Goal: Task Accomplishment & Management: Manage account settings

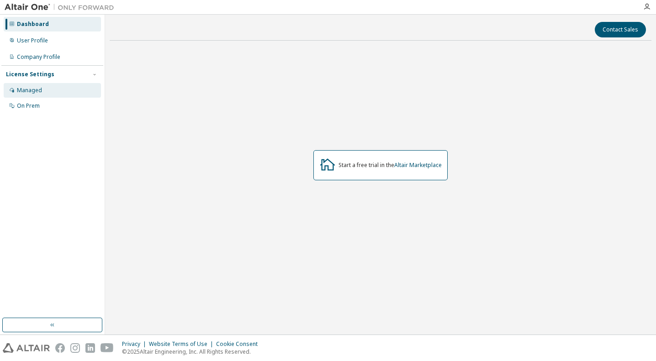
click at [52, 91] on div "Managed" at bounding box center [52, 90] width 97 height 15
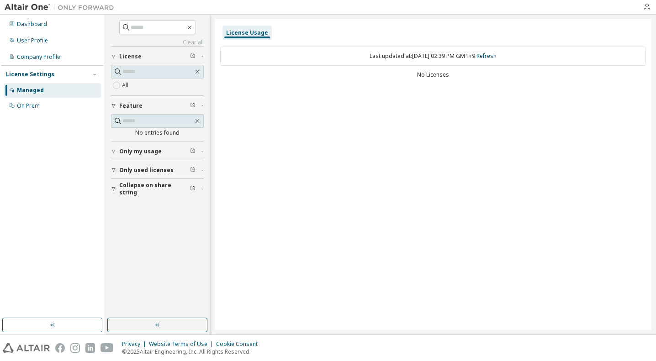
click at [147, 152] on span "Only my usage" at bounding box center [140, 151] width 42 height 7
click at [147, 145] on button "Only my usage" at bounding box center [157, 152] width 93 height 20
click at [140, 167] on span "Only used licenses" at bounding box center [146, 170] width 54 height 7
click at [140, 170] on span "Only used licenses" at bounding box center [146, 170] width 54 height 7
click at [144, 190] on span "Collapse on share string" at bounding box center [154, 189] width 71 height 15
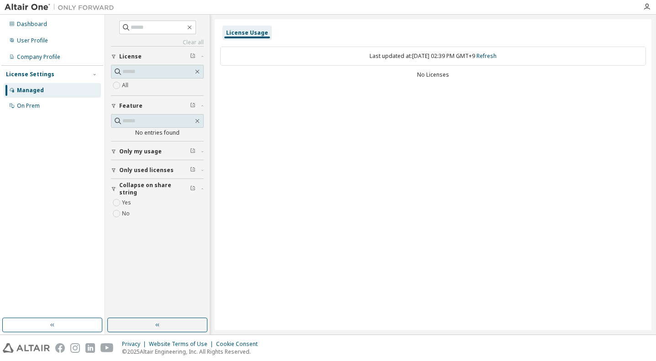
click at [149, 187] on span "Collapse on share string" at bounding box center [154, 189] width 71 height 15
click at [44, 105] on div "On Prem" at bounding box center [52, 106] width 97 height 15
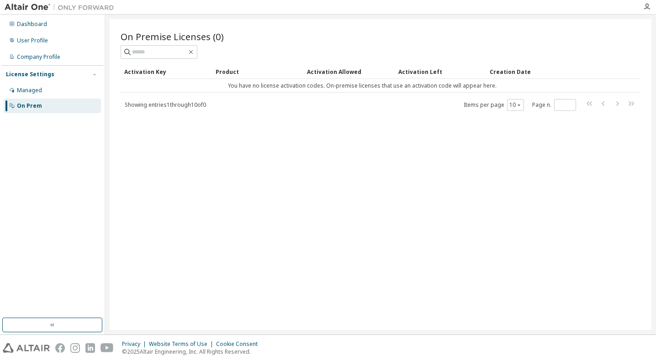
click at [313, 143] on div "On Premise Licenses (0) Clear Load Save Save As Field Operator Value Select fil…" at bounding box center [380, 174] width 541 height 311
drag, startPoint x: 313, startPoint y: 140, endPoint x: 170, endPoint y: 134, distance: 143.0
click at [313, 140] on div "On Premise Licenses (0) Clear Load Save Save As Field Operator Value Select fil…" at bounding box center [380, 174] width 541 height 311
click at [58, 90] on div "Managed" at bounding box center [52, 90] width 97 height 15
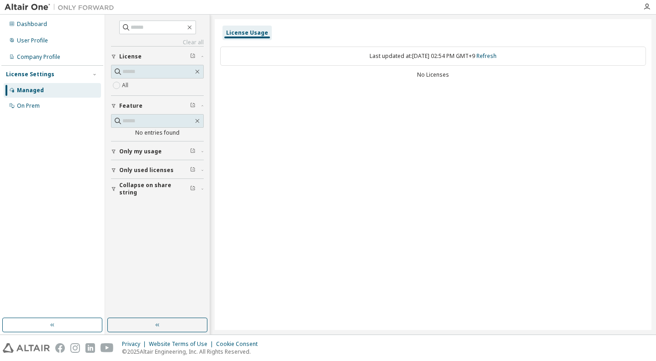
click at [431, 73] on div "No Licenses" at bounding box center [433, 74] width 426 height 7
click at [242, 30] on div "License Usage" at bounding box center [247, 32] width 42 height 7
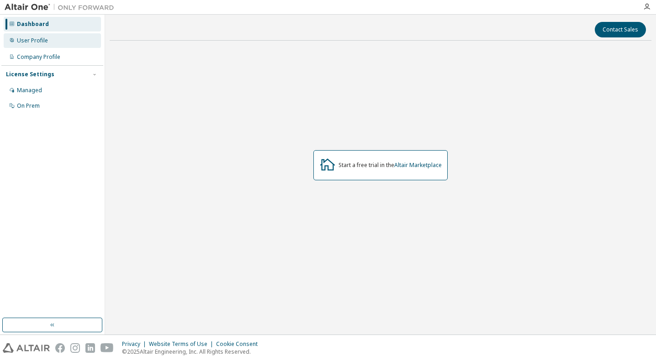
click at [29, 41] on div "User Profile" at bounding box center [32, 40] width 31 height 7
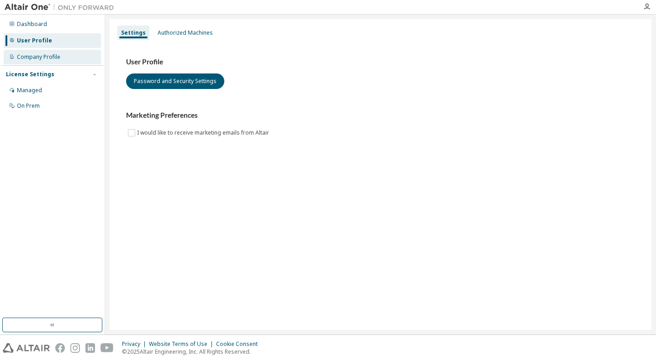
click at [40, 57] on div "Company Profile" at bounding box center [38, 56] width 43 height 7
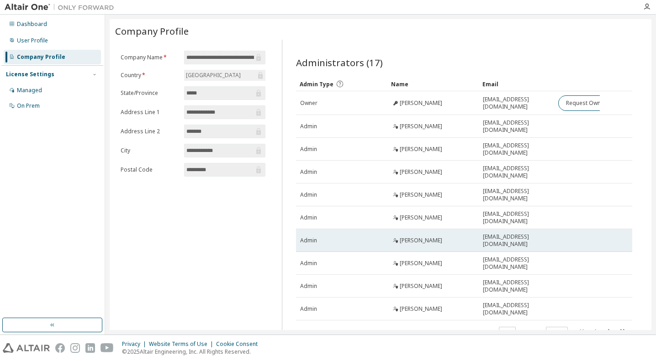
scroll to position [30, 0]
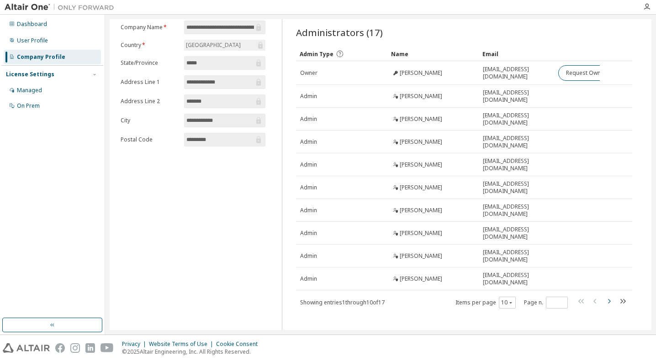
click at [603, 296] on icon "button" at bounding box center [608, 301] width 11 height 11
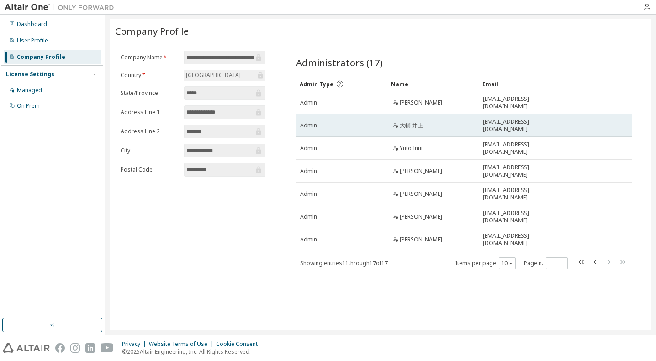
scroll to position [0, 0]
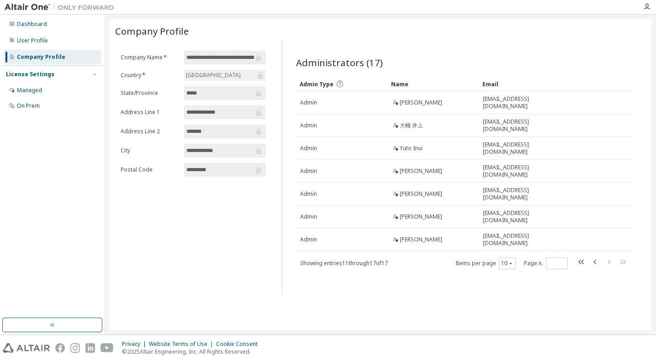
click at [594, 257] on icon "button" at bounding box center [594, 262] width 11 height 11
type input "*"
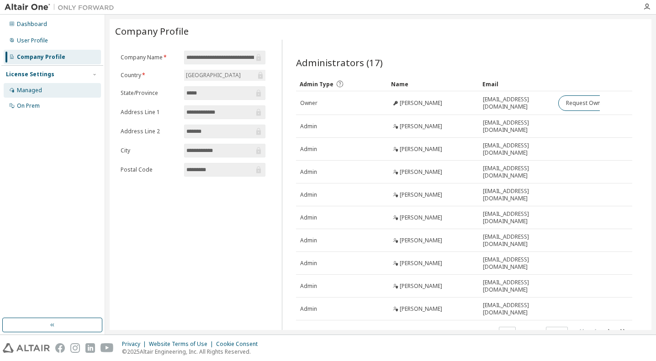
click at [32, 89] on div "Managed" at bounding box center [29, 90] width 25 height 7
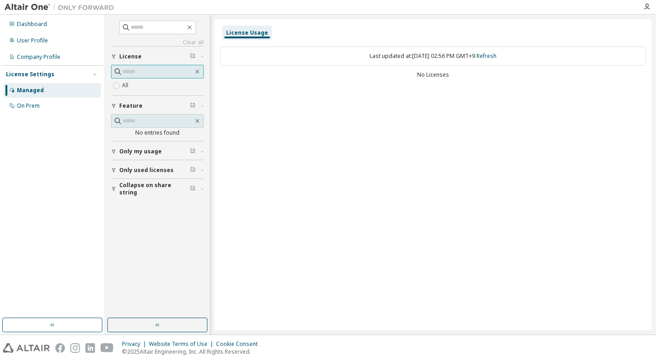
click at [146, 71] on input "text" at bounding box center [157, 71] width 71 height 9
click at [122, 69] on input "text" at bounding box center [157, 71] width 71 height 9
click at [150, 330] on button "button" at bounding box center [157, 325] width 100 height 15
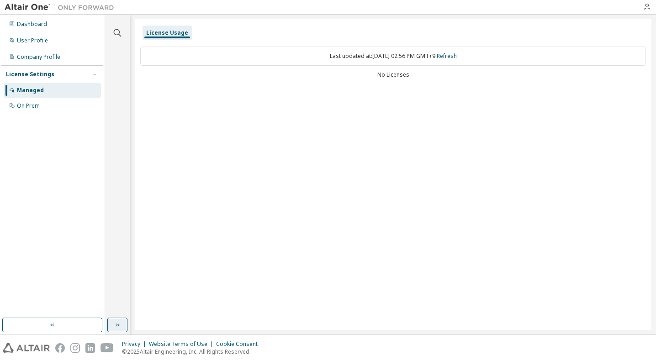
click at [120, 325] on icon "button" at bounding box center [117, 324] width 7 height 7
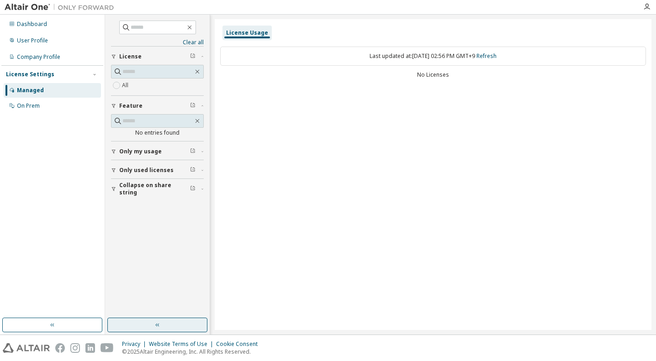
click at [241, 29] on div "License Usage" at bounding box center [247, 32] width 42 height 7
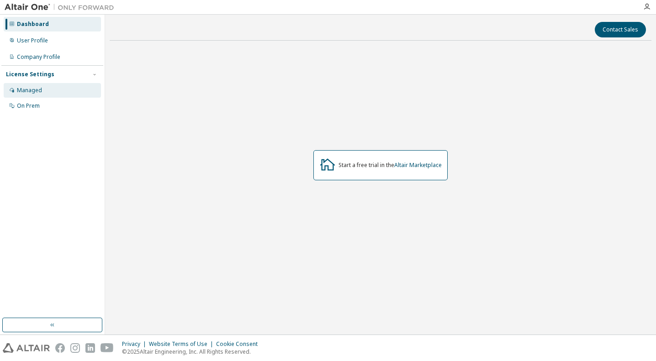
click at [66, 88] on div "Managed" at bounding box center [52, 90] width 97 height 15
